Goal: Information Seeking & Learning: Learn about a topic

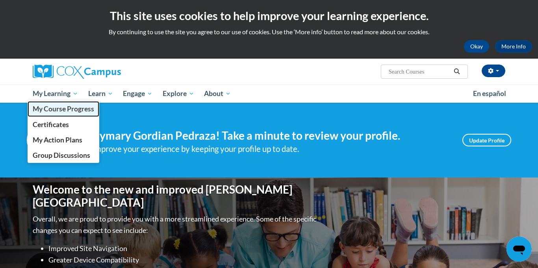
click at [56, 106] on span "My Course Progress" at bounding box center [63, 109] width 61 height 8
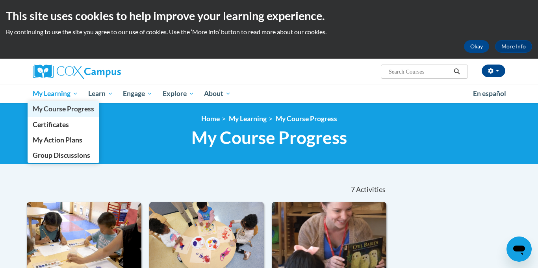
click at [63, 110] on span "My Course Progress" at bounding box center [63, 109] width 61 height 8
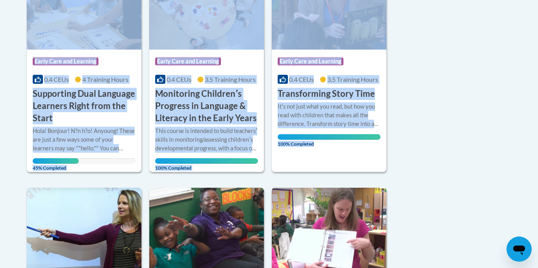
drag, startPoint x: 537, startPoint y: 25, endPoint x: 537, endPoint y: 88, distance: 63.0
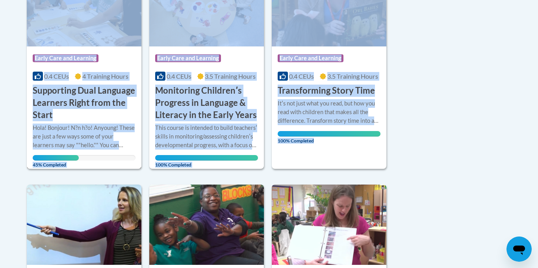
click at [113, 53] on div "Course Category: Early Care and Learning" at bounding box center [84, 59] width 103 height 18
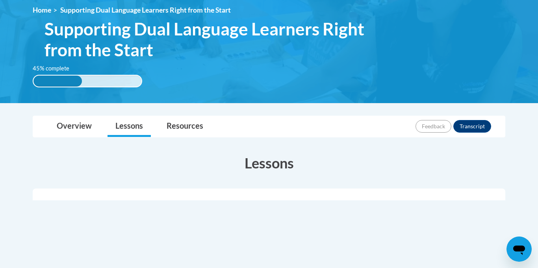
scroll to position [110, 0]
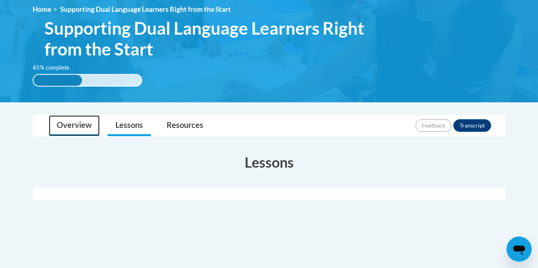
click at [80, 130] on link "Overview" at bounding box center [74, 125] width 51 height 21
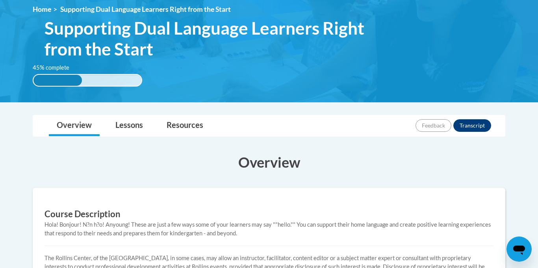
click at [151, 73] on div "<en>Home</en><fr>Accueil</fr><de>Zuhause</de><it>Casa</it><es>Casa</es><pt>Casa…" at bounding box center [269, 47] width 496 height 85
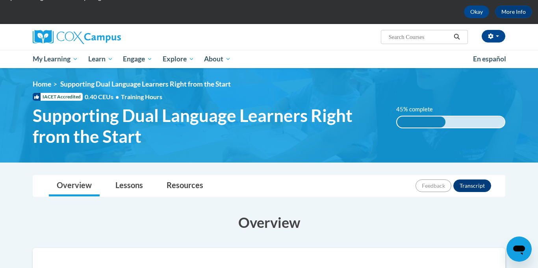
scroll to position [0, 0]
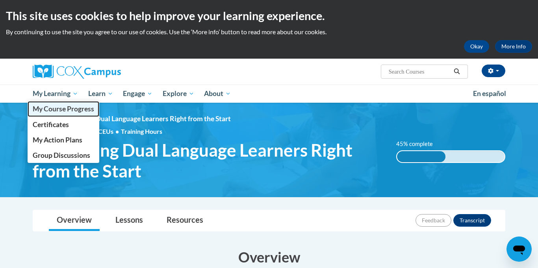
click at [53, 111] on span "My Course Progress" at bounding box center [63, 109] width 61 height 8
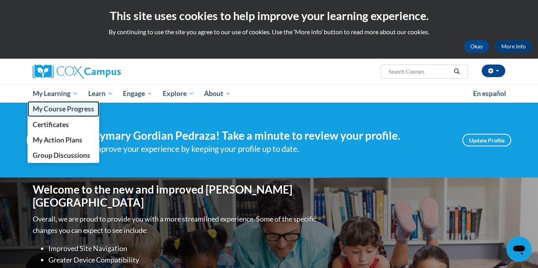
click at [62, 107] on span "My Course Progress" at bounding box center [63, 109] width 61 height 8
click at [62, 113] on span "My Course Progress" at bounding box center [63, 109] width 61 height 8
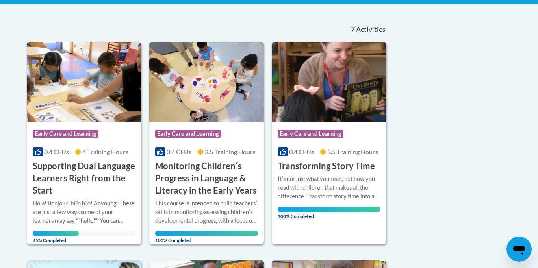
scroll to position [172, 0]
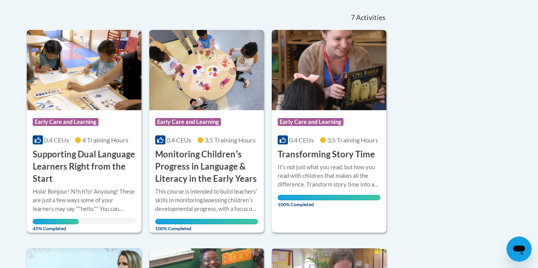
click at [86, 118] on span "Early Care and Learning" at bounding box center [66, 122] width 66 height 8
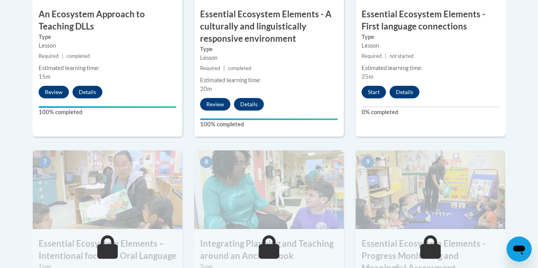
scroll to position [595, 0]
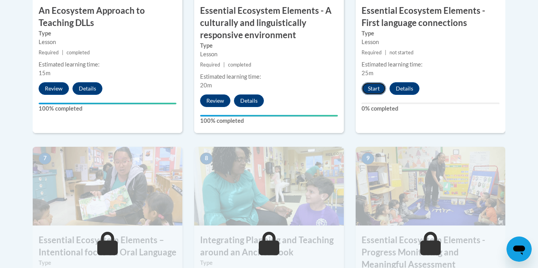
click at [371, 84] on button "Start" at bounding box center [374, 88] width 24 height 13
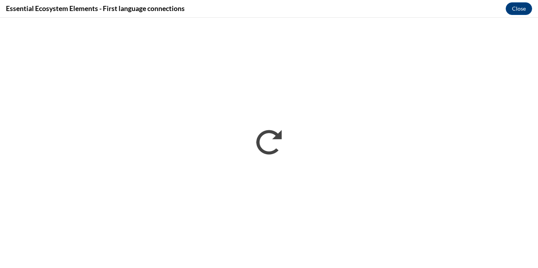
scroll to position [0, 0]
